Goal: Transaction & Acquisition: Purchase product/service

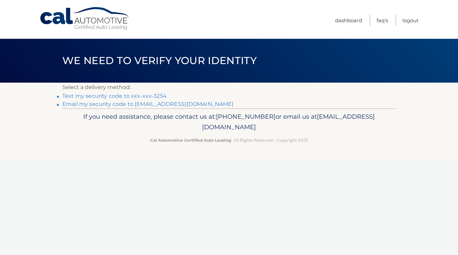
click at [159, 98] on link "Text my security code to xxx-xxx-3254" at bounding box center [114, 96] width 105 height 6
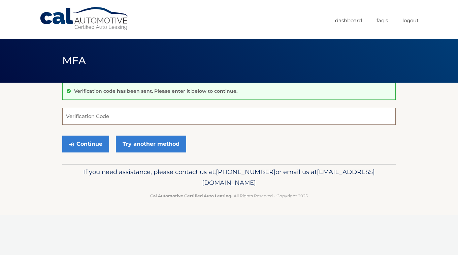
click at [105, 119] on input "Verification Code" at bounding box center [229, 116] width 334 height 17
type input "325730"
click at [82, 150] on button "Continue" at bounding box center [85, 144] width 47 height 17
click at [84, 149] on button "Continue" at bounding box center [85, 144] width 47 height 17
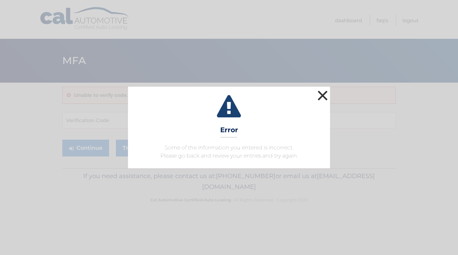
click at [324, 92] on button "×" at bounding box center [322, 95] width 13 height 13
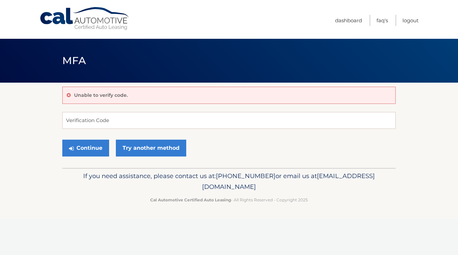
click at [95, 130] on form "Verification Code Continue Try another method" at bounding box center [229, 136] width 334 height 48
click at [88, 123] on input "Verification Code" at bounding box center [229, 120] width 334 height 17
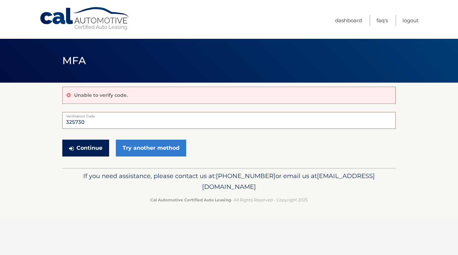
type input "325730"
click at [90, 147] on button "Continue" at bounding box center [85, 148] width 47 height 17
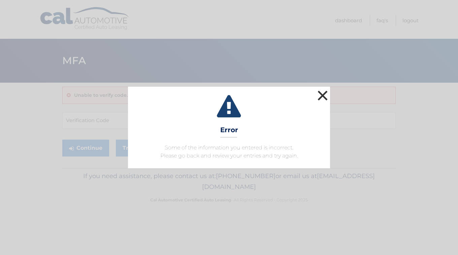
click at [319, 91] on button "×" at bounding box center [322, 95] width 13 height 13
click at [324, 95] on button "×" at bounding box center [322, 95] width 13 height 13
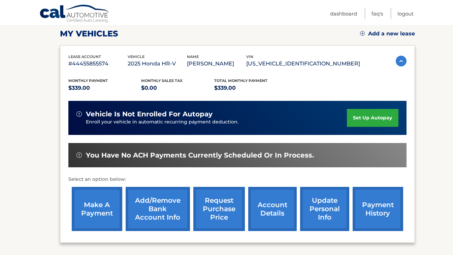
scroll to position [108, 0]
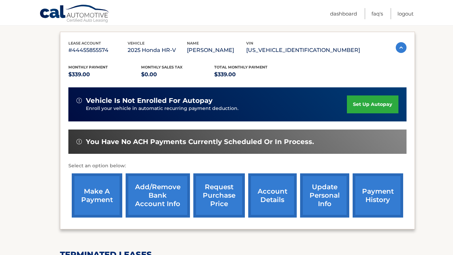
click at [100, 191] on link "make a payment" at bounding box center [97, 195] width 51 height 44
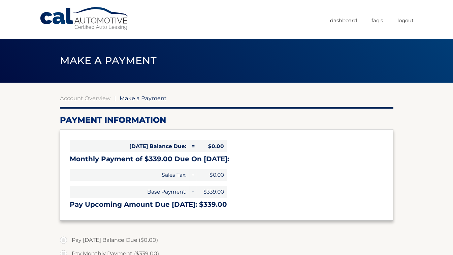
select select "ODk4ZTcwNmEtOWRkNy00M2YyLTgzNmQtYzhiNDNjOTg4NDgx"
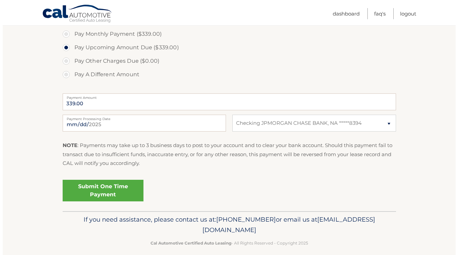
scroll to position [227, 0]
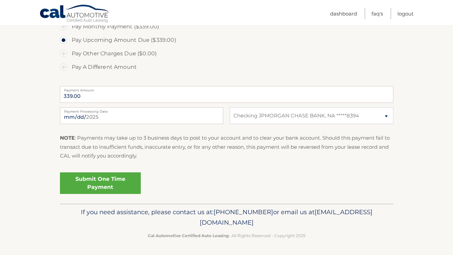
click at [117, 188] on link "Submit One Time Payment" at bounding box center [100, 183] width 81 height 22
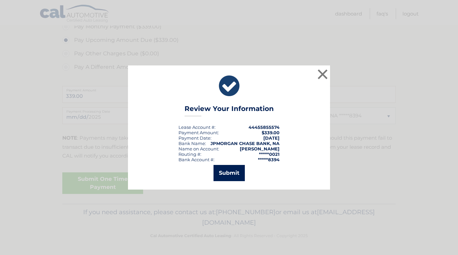
click at [224, 175] on button "Submit" at bounding box center [229, 173] width 31 height 16
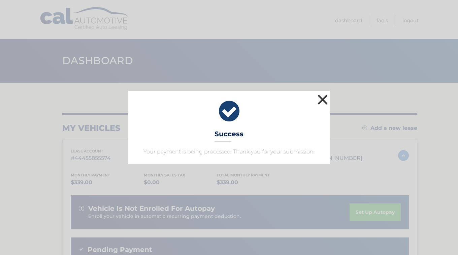
click at [327, 102] on button "×" at bounding box center [322, 99] width 13 height 13
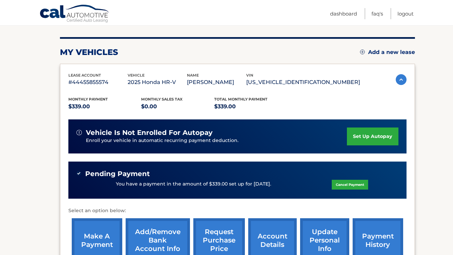
scroll to position [79, 0]
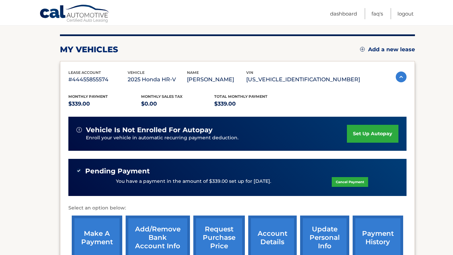
click at [391, 236] on link "payment history" at bounding box center [378, 237] width 51 height 44
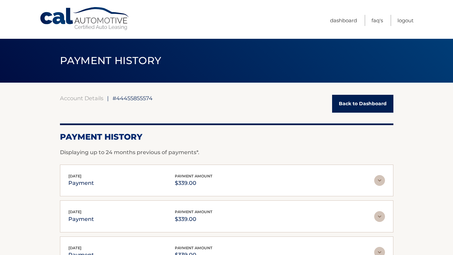
click at [356, 106] on link "Back to Dashboard" at bounding box center [362, 104] width 61 height 18
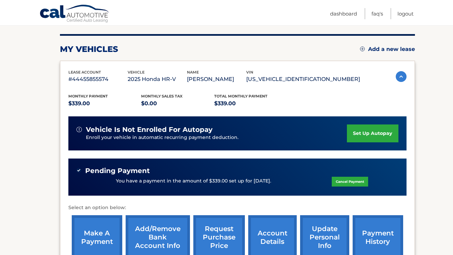
scroll to position [81, 0]
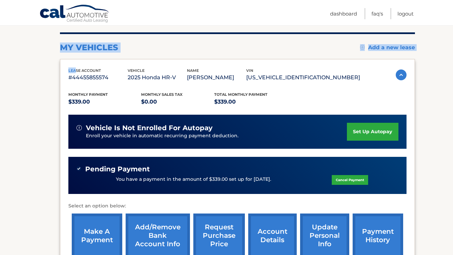
drag, startPoint x: 62, startPoint y: 48, endPoint x: 93, endPoint y: 70, distance: 38.5
click at [79, 63] on div "my vehicles Add a new lease lease account #44455855574 vehicle 2025 Honda HR-V …" at bounding box center [237, 213] width 355 height 363
drag, startPoint x: 93, startPoint y: 70, endPoint x: 101, endPoint y: 72, distance: 8.2
click at [101, 72] on div "lease account #44455855574 vehicle 2025 Honda HR-V name [PERSON_NAME] vin [US_V…" at bounding box center [237, 164] width 355 height 211
click at [162, 128] on span "vehicle is not enrolled for autopay" at bounding box center [149, 128] width 127 height 8
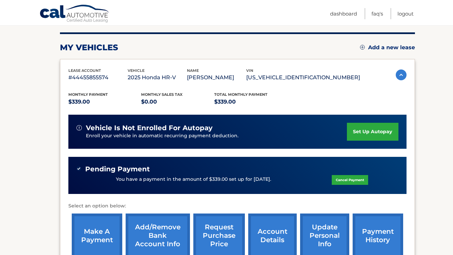
click at [185, 174] on div "You have a payment in the amount of $339.00 set up for [DATE]. Cancel Payment" at bounding box center [238, 179] width 322 height 13
